Goal: Navigation & Orientation: Understand site structure

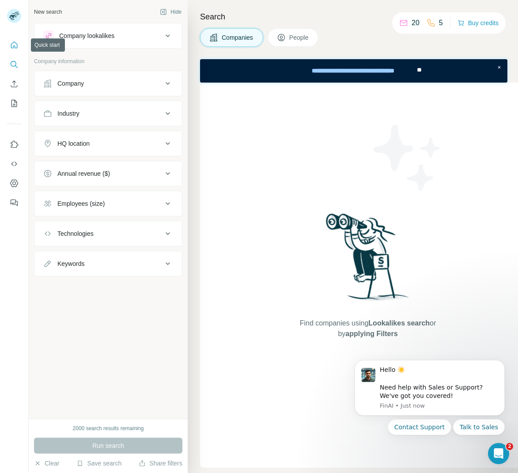
click at [14, 48] on icon "Quick start" at bounding box center [14, 45] width 9 height 9
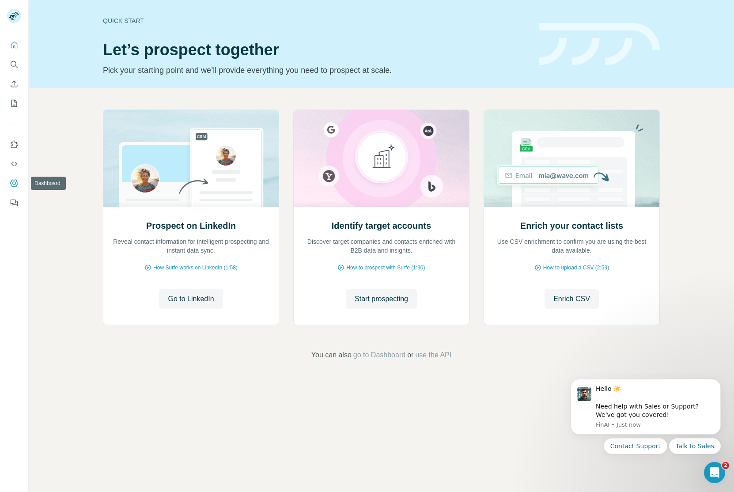
click at [15, 181] on icon "Dashboard" at bounding box center [14, 183] width 9 height 9
